Goal: Transaction & Acquisition: Purchase product/service

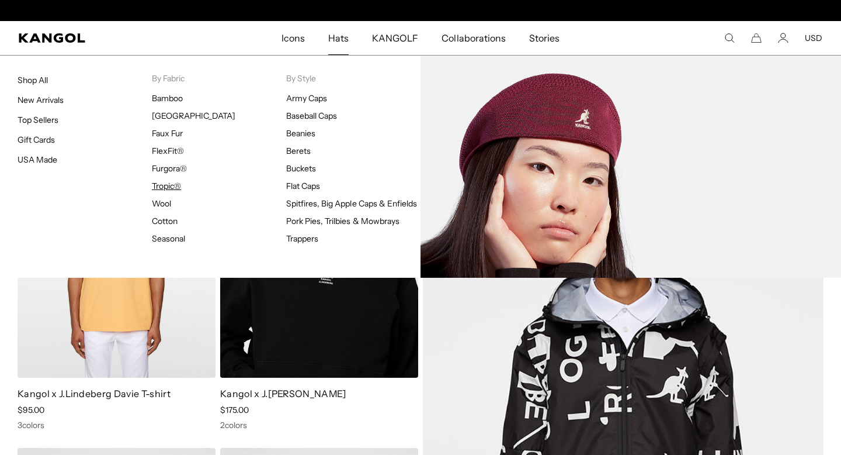
click at [169, 184] on link "Tropic®" at bounding box center [166, 186] width 29 height 11
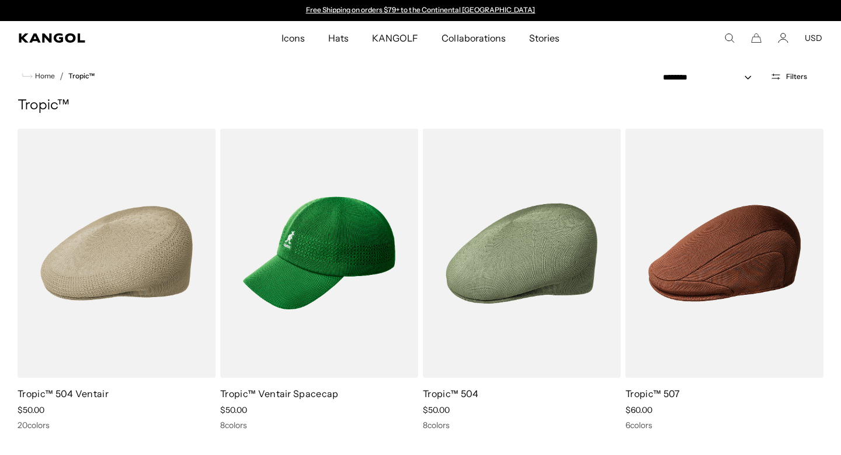
click at [774, 74] on icon "Open filters" at bounding box center [776, 76] width 11 height 11
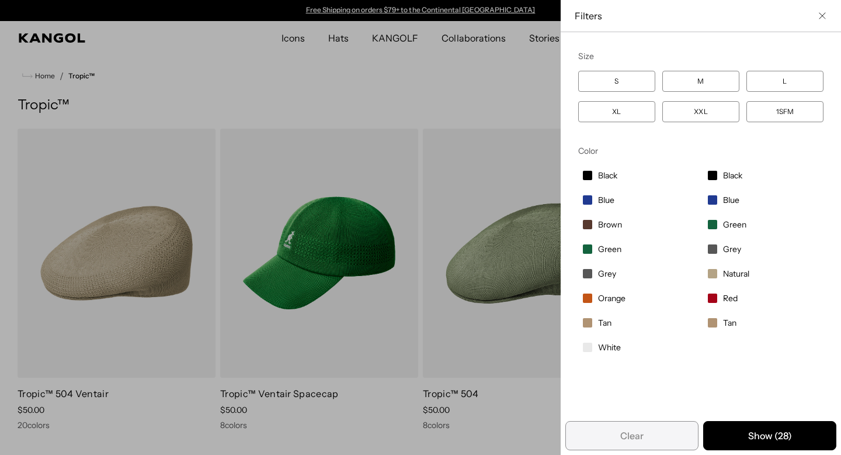
drag, startPoint x: 821, startPoint y: 9, endPoint x: 810, endPoint y: 30, distance: 23.3
click at [821, 9] on div "Filters" at bounding box center [701, 15] width 252 height 13
click at [820, 16] on icon "Close filter list" at bounding box center [822, 15] width 7 height 7
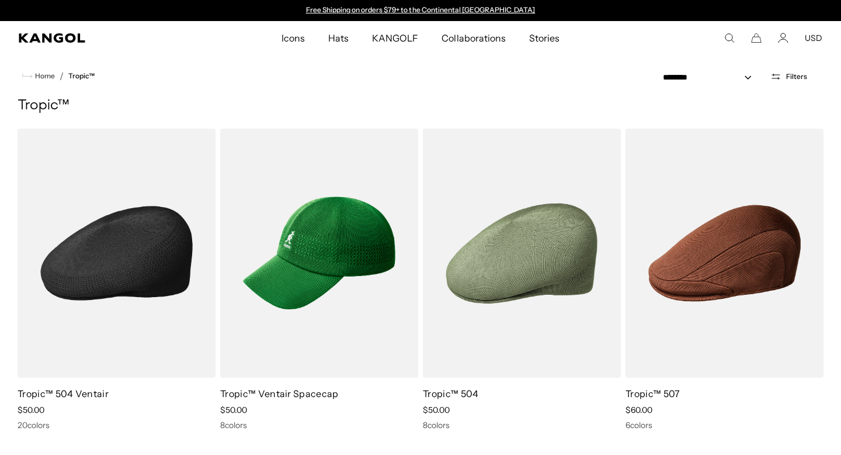
click at [180, 223] on img at bounding box center [117, 253] width 198 height 249
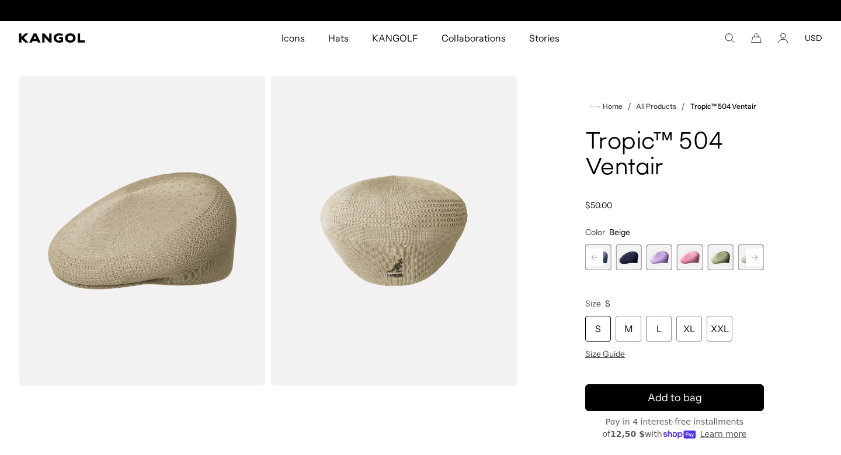
click at [757, 256] on icon at bounding box center [755, 257] width 6 height 5
click at [750, 256] on rect at bounding box center [755, 257] width 18 height 18
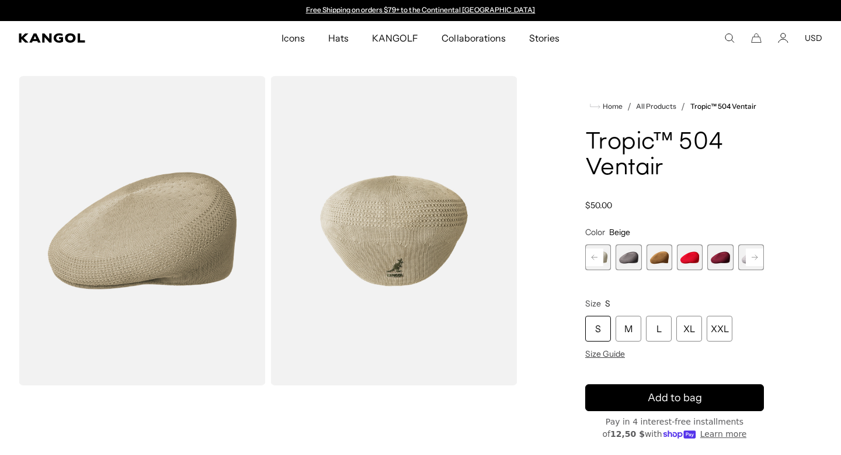
scroll to position [0, 241]
click at [720, 256] on span "14 of 22" at bounding box center [721, 257] width 26 height 26
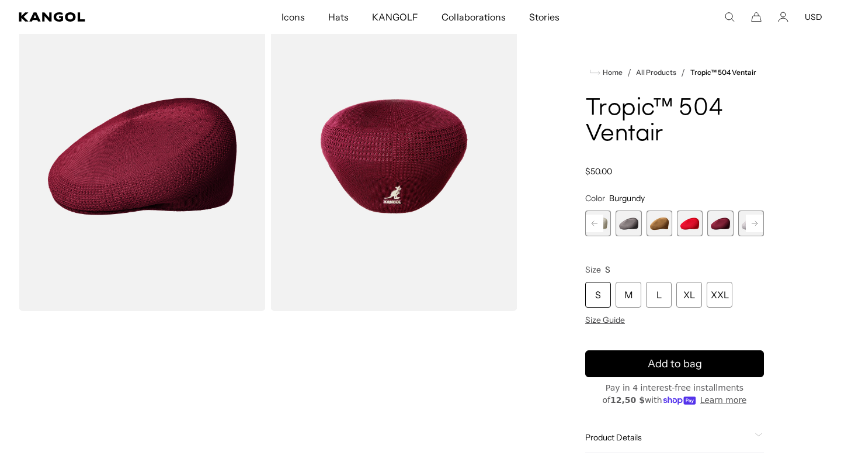
scroll to position [71, 0]
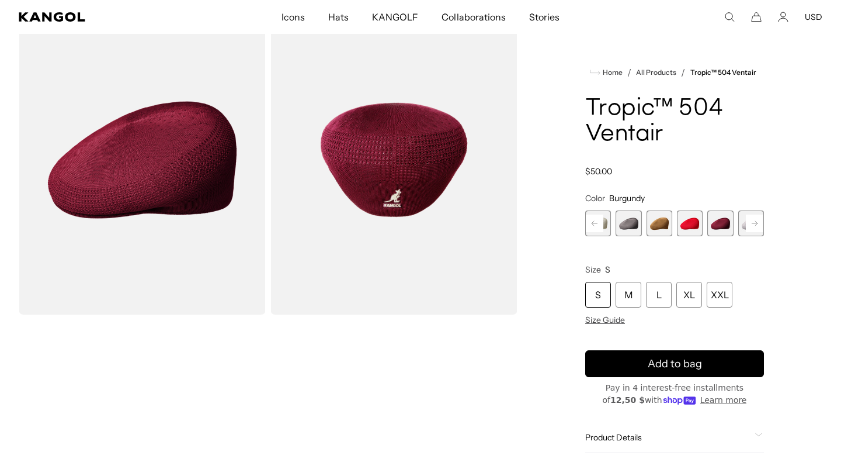
click at [723, 224] on span "14 of 22" at bounding box center [721, 223] width 26 height 26
click at [748, 220] on rect at bounding box center [755, 223] width 18 height 18
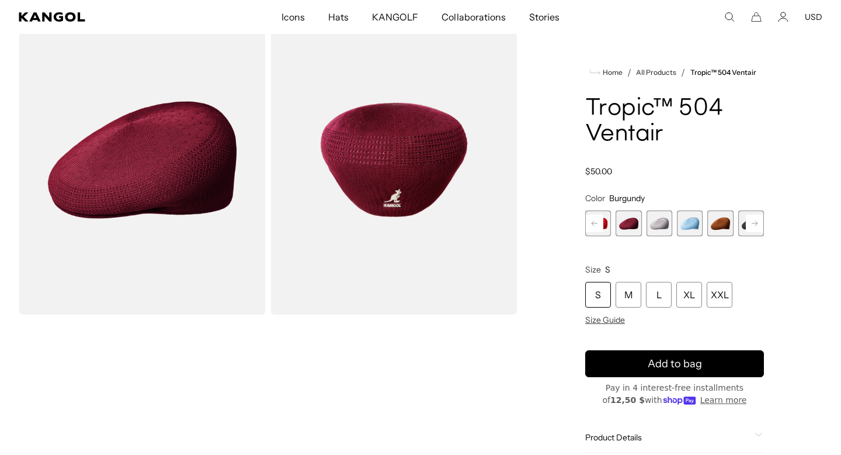
click at [748, 220] on rect at bounding box center [755, 223] width 18 height 18
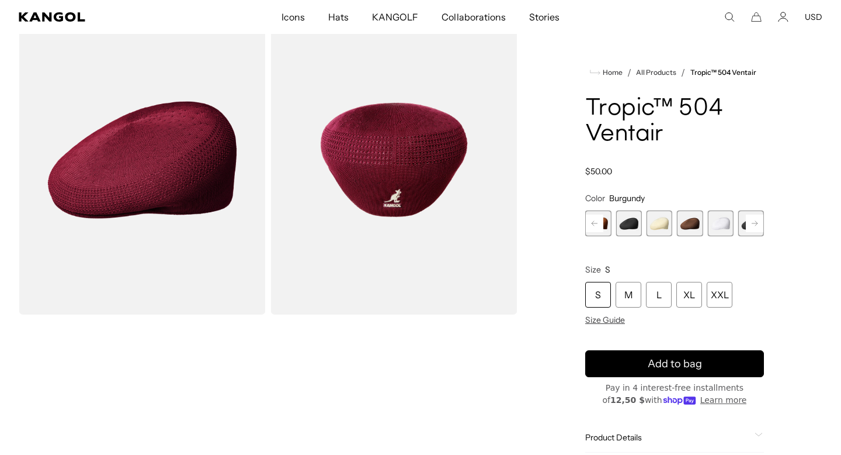
click at [748, 220] on rect at bounding box center [755, 223] width 18 height 18
click at [719, 222] on span "21 of 22" at bounding box center [721, 223] width 26 height 26
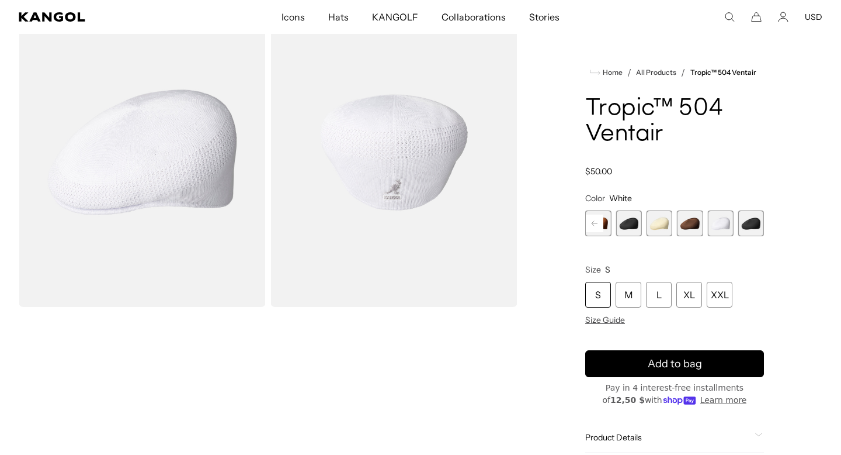
scroll to position [0, 241]
